Goal: Task Accomplishment & Management: Use online tool/utility

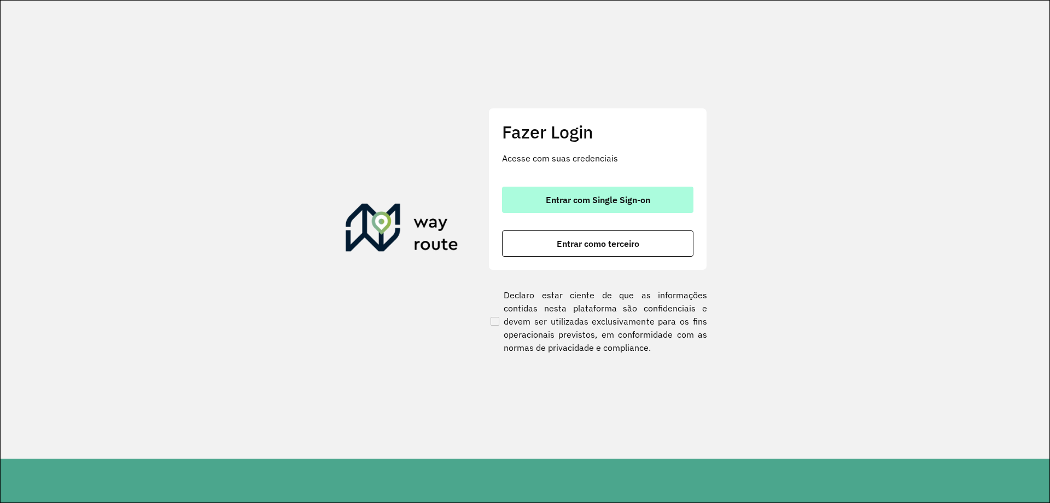
click at [565, 187] on button "Entrar com Single Sign-on" at bounding box center [597, 200] width 191 height 26
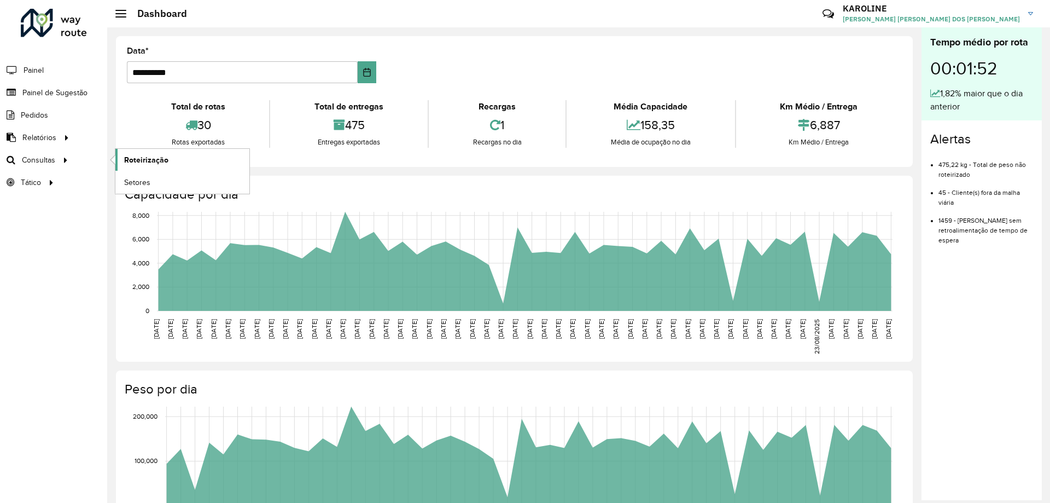
click at [150, 158] on span "Roteirização" at bounding box center [146, 159] width 44 height 11
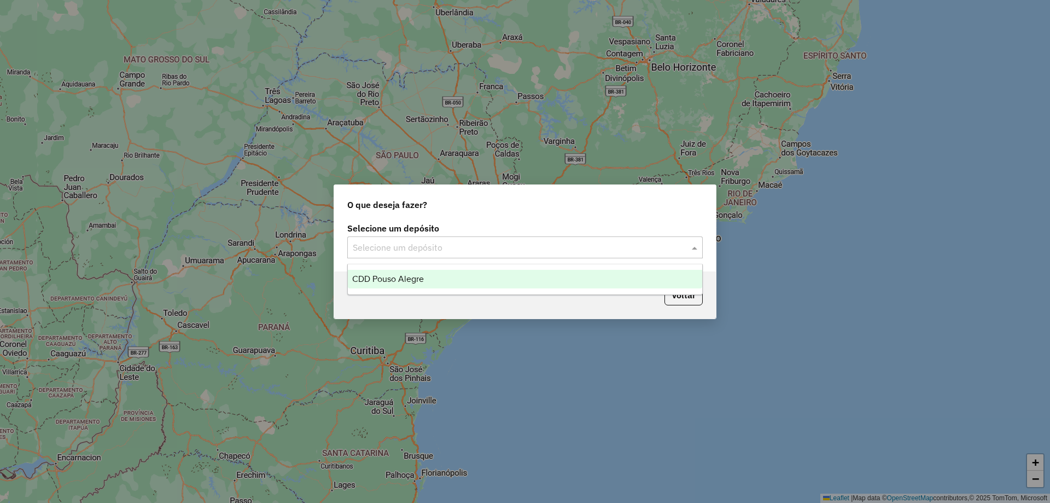
click at [486, 249] on input "text" at bounding box center [514, 247] width 323 height 13
click at [479, 276] on div "CDD Pouso Alegre" at bounding box center [525, 279] width 354 height 19
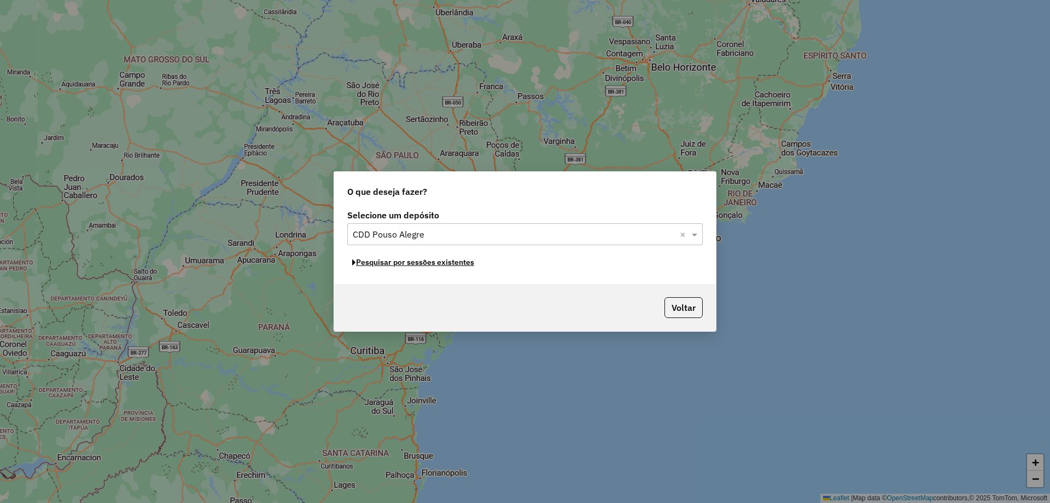
click at [465, 264] on button "Pesquisar por sessões existentes" at bounding box center [413, 262] width 132 height 17
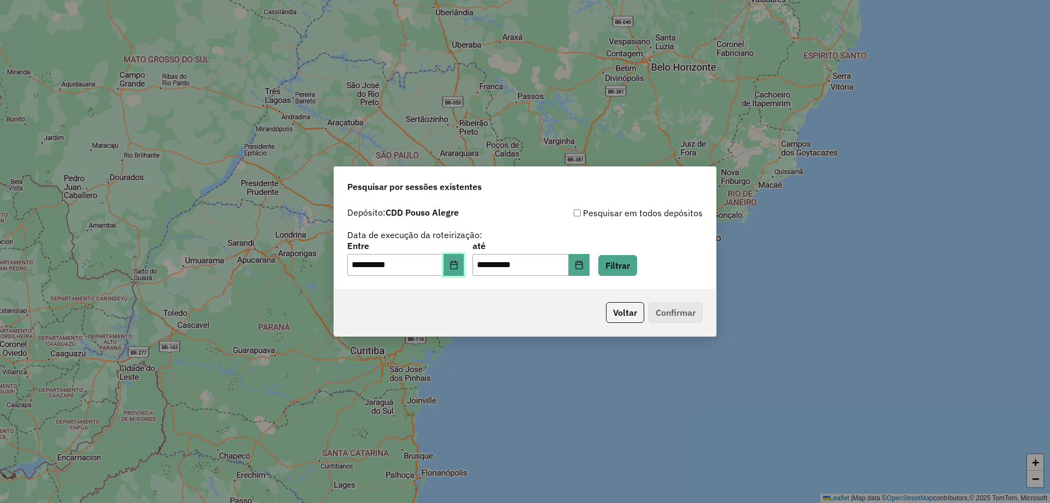
click at [462, 271] on button "Choose Date" at bounding box center [454, 265] width 21 height 22
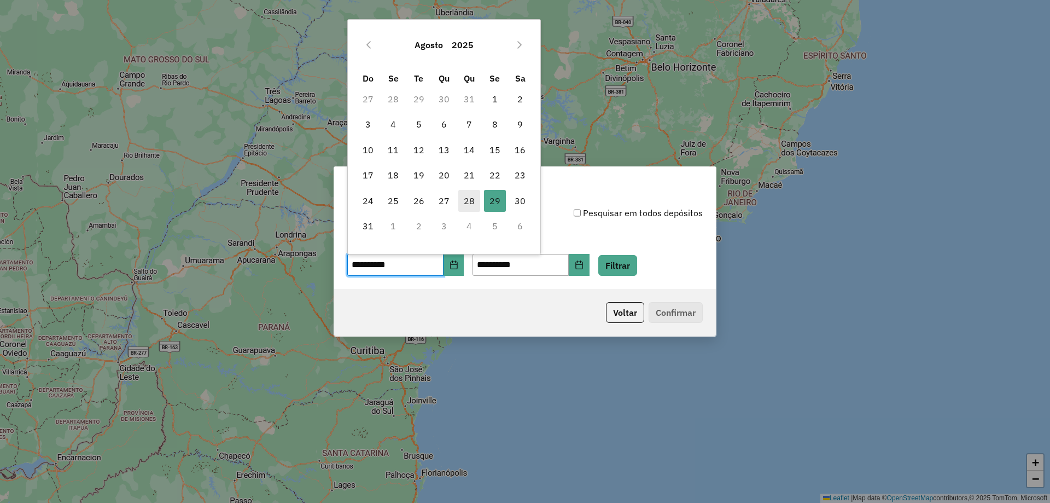
click at [468, 207] on span "28" at bounding box center [469, 201] width 22 height 22
type input "**********"
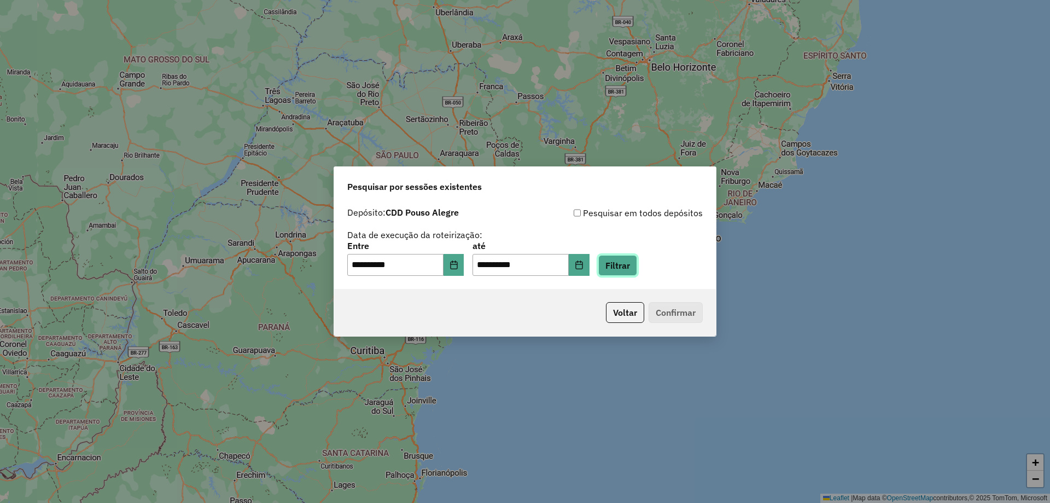
click at [637, 268] on button "Filtrar" at bounding box center [617, 265] width 39 height 21
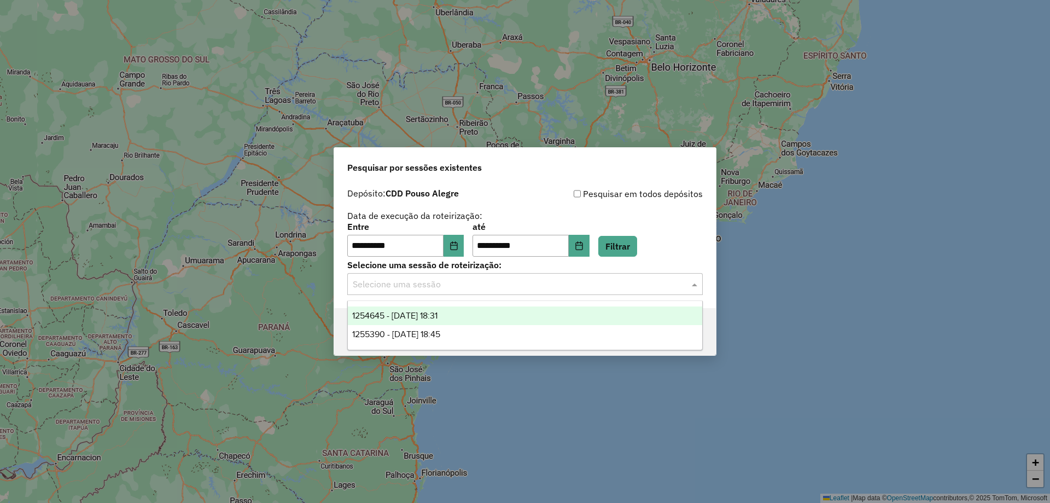
click at [480, 288] on input "text" at bounding box center [514, 284] width 323 height 13
click at [435, 313] on span "1254645 - 28/08/2025 18:31" at bounding box center [394, 315] width 85 height 9
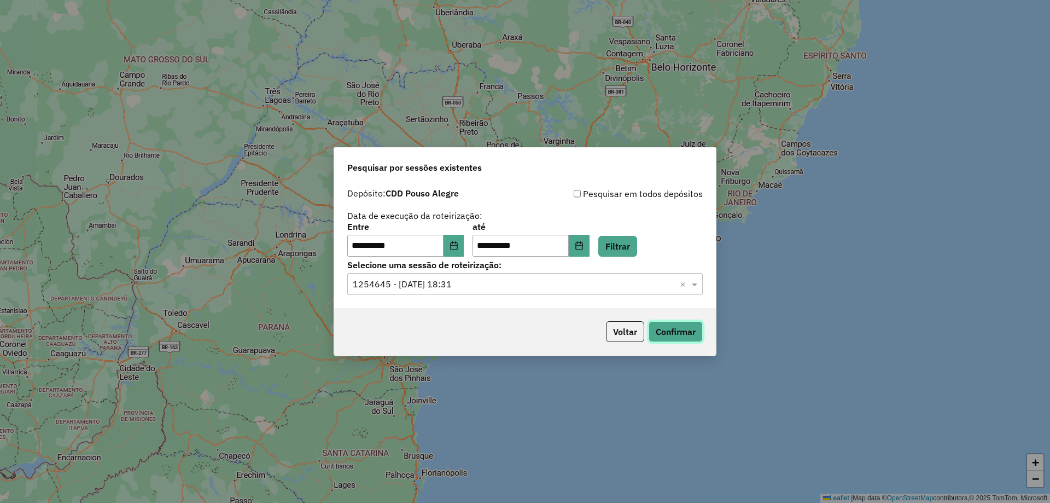
click at [694, 339] on button "Confirmar" at bounding box center [676, 331] width 54 height 21
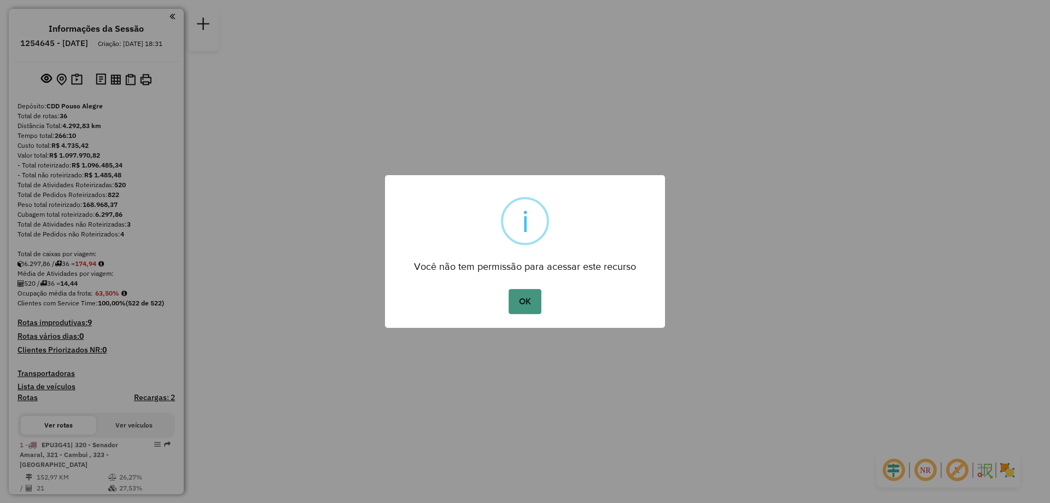
click at [532, 304] on button "OK" at bounding box center [525, 301] width 32 height 25
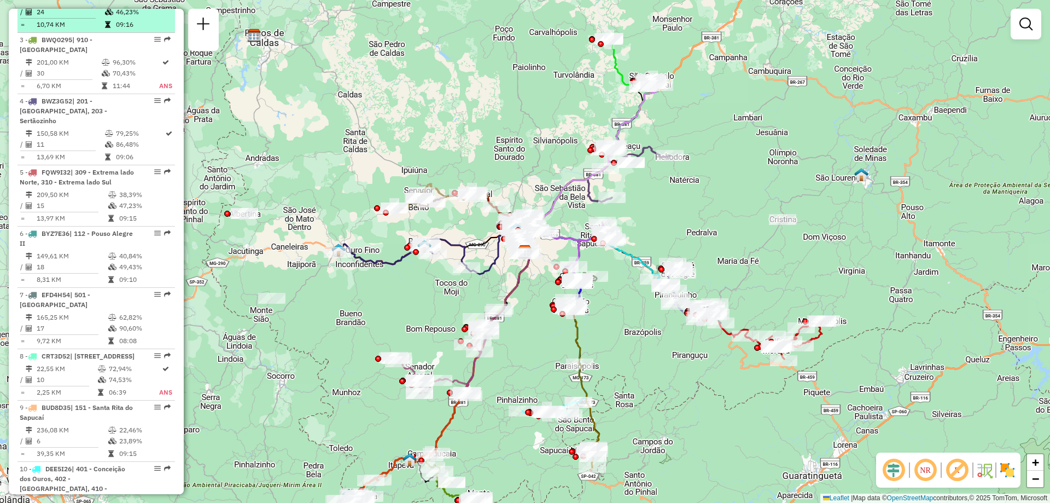
scroll to position [711, 0]
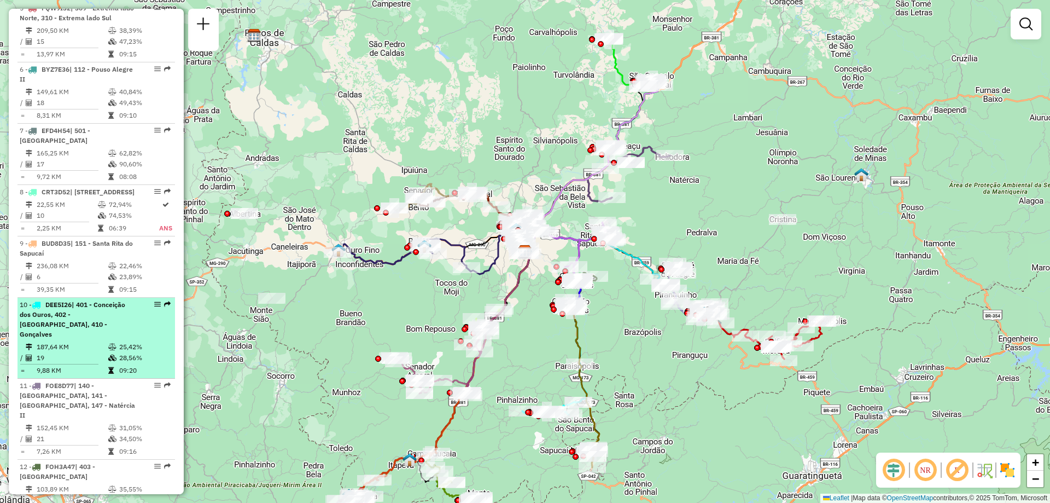
click at [154, 307] on em at bounding box center [157, 304] width 7 height 7
select select "**********"
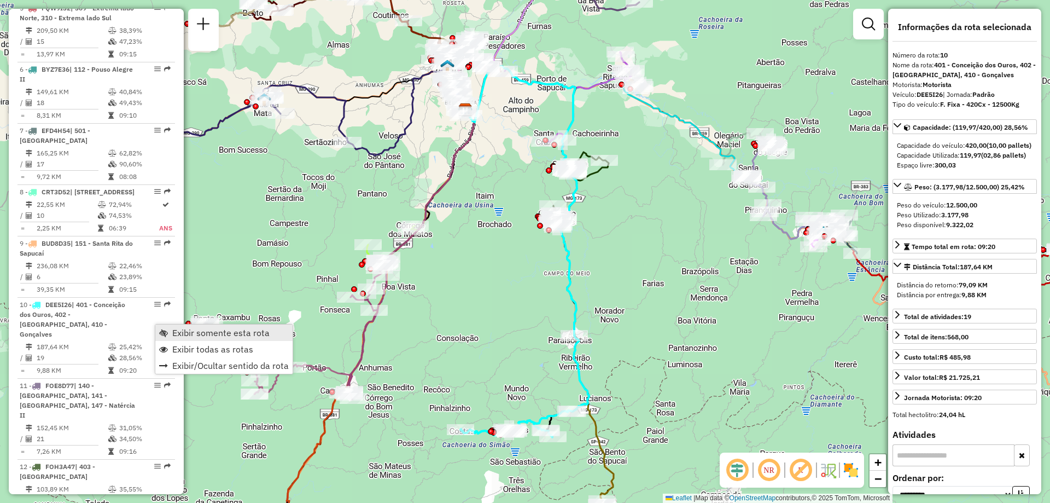
click at [202, 328] on span "Exibir somente esta rota" at bounding box center [220, 332] width 97 height 9
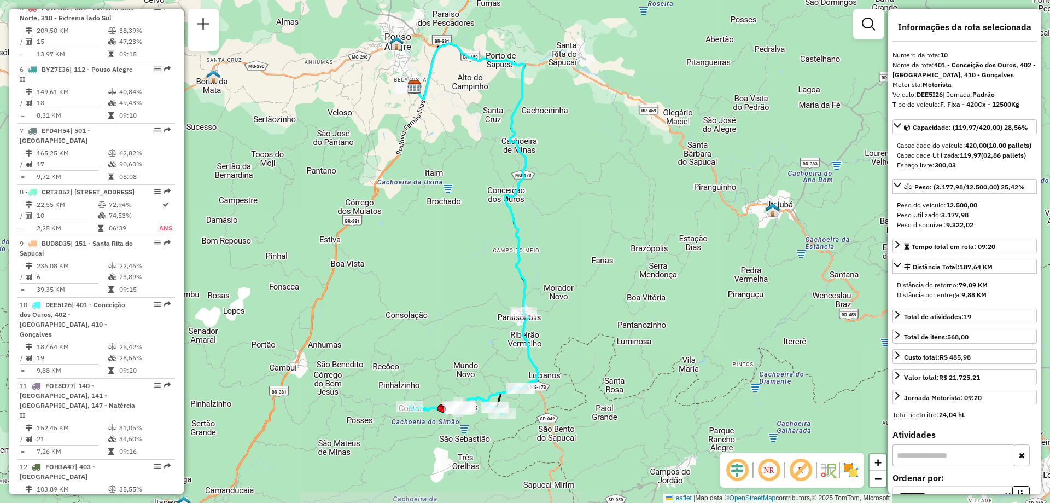
drag, startPoint x: 636, startPoint y: 345, endPoint x: 589, endPoint y: 335, distance: 47.6
click at [589, 335] on div "Janela de atendimento Grade de atendimento Capacidade Transportadoras Veículos …" at bounding box center [525, 251] width 1050 height 503
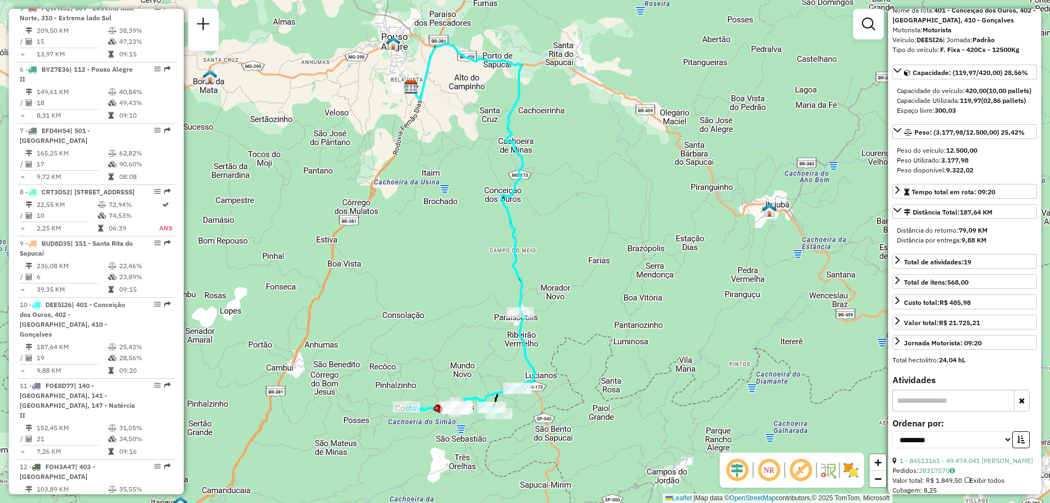
scroll to position [0, 0]
